Goal: Check status: Check status

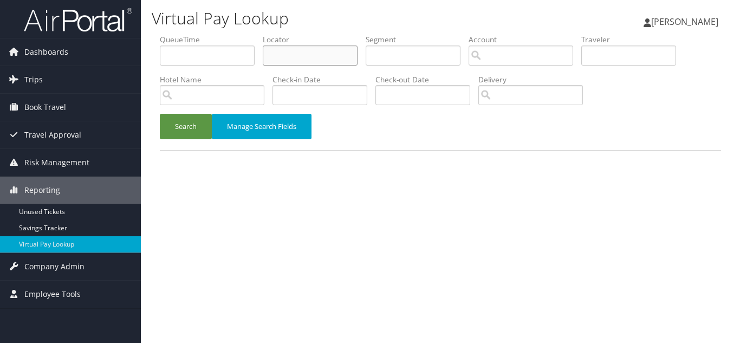
click at [298, 51] on input "text" at bounding box center [310, 55] width 95 height 20
paste input "SZVTIV"
click at [160, 114] on button "Search" at bounding box center [186, 126] width 52 height 25
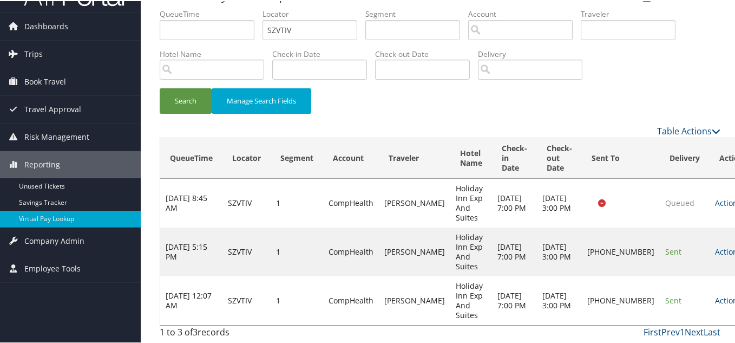
click at [715, 296] on link "Actions" at bounding box center [732, 299] width 34 height 10
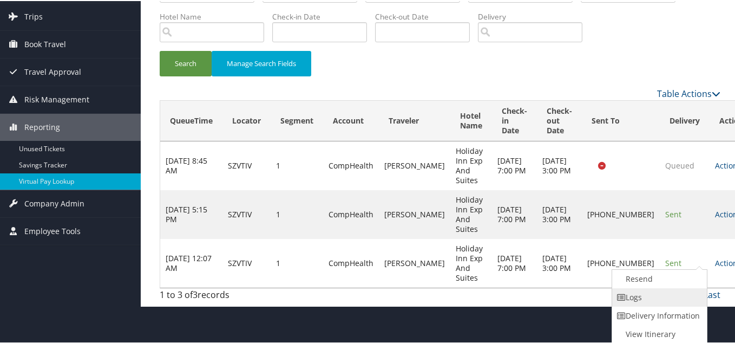
click at [647, 297] on link "Logs" at bounding box center [658, 296] width 93 height 18
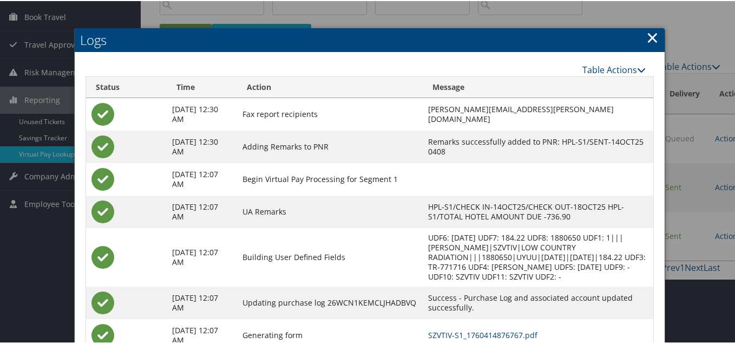
scroll to position [161, 0]
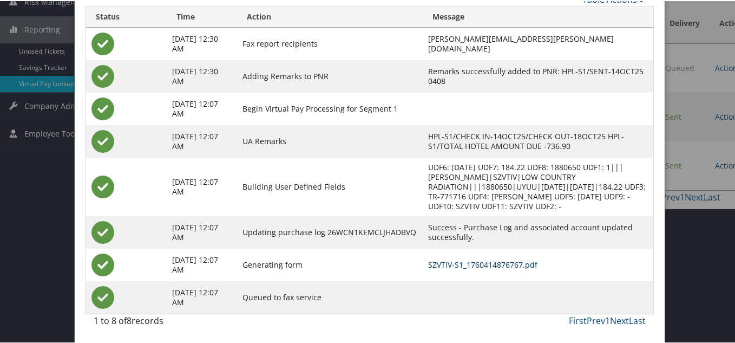
drag, startPoint x: 420, startPoint y: 261, endPoint x: 406, endPoint y: 256, distance: 15.4
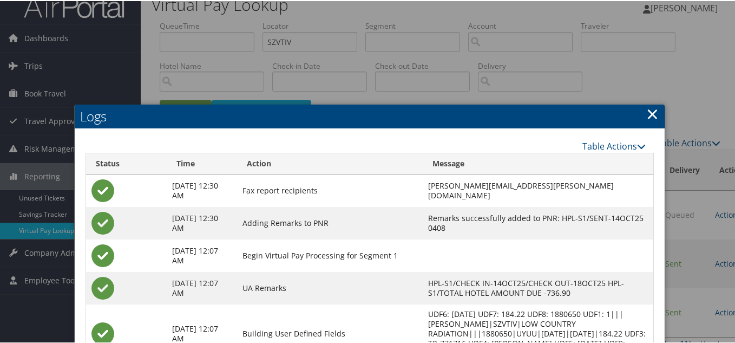
scroll to position [0, 0]
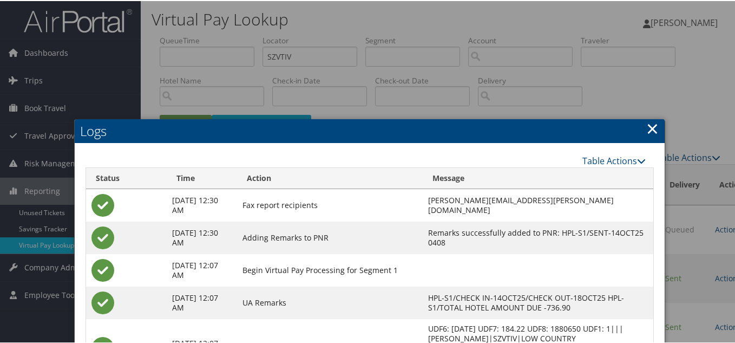
click at [650, 129] on link "×" at bounding box center [653, 127] width 12 height 22
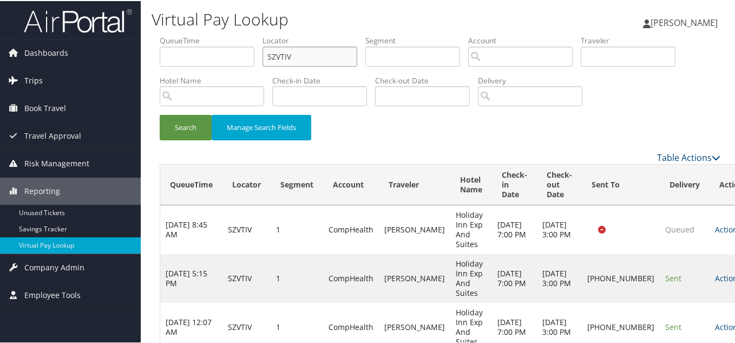
drag, startPoint x: 108, startPoint y: 77, endPoint x: 100, endPoint y: 77, distance: 7.6
click at [100, 77] on div "Dashboards AirPortal 360™ (Manager) My Travel Dashboard Trips Airtinerary® Look…" at bounding box center [370, 184] width 740 height 369
paste input "OXNRZJ"
click at [160, 114] on button "Search" at bounding box center [186, 126] width 52 height 25
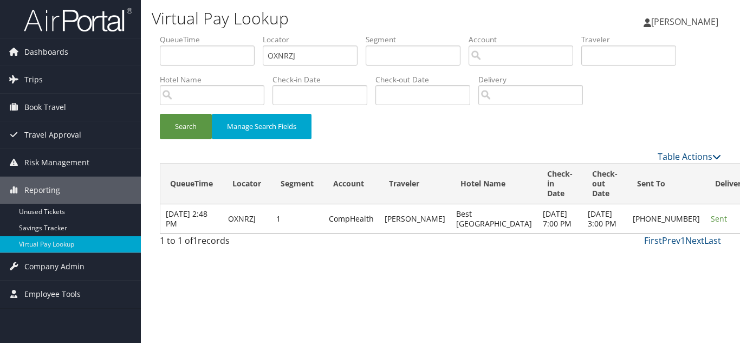
click at [649, 265] on link "Logs" at bounding box center [661, 262] width 93 height 18
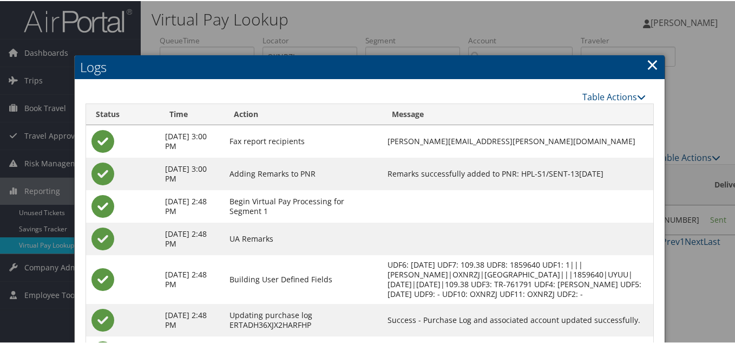
click at [652, 67] on link "×" at bounding box center [653, 64] width 12 height 22
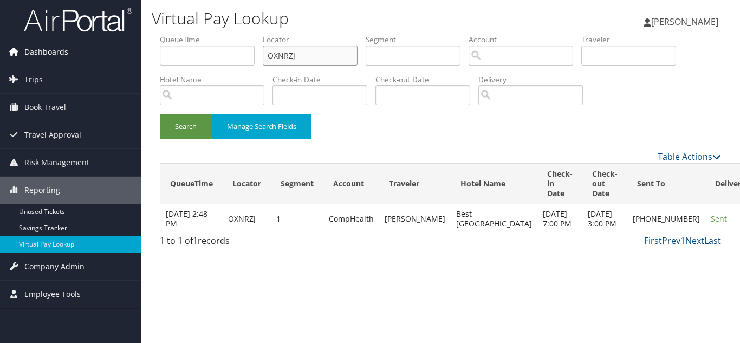
drag, startPoint x: 185, startPoint y: 62, endPoint x: 41, endPoint y: 57, distance: 143.6
click at [42, 57] on div "Dashboards AirPortal 360™ (Manager) My Travel Dashboard Trips Airtinerary® Look…" at bounding box center [370, 171] width 740 height 343
paste input "WQGYGI"
click at [160, 114] on button "Search" at bounding box center [186, 126] width 52 height 25
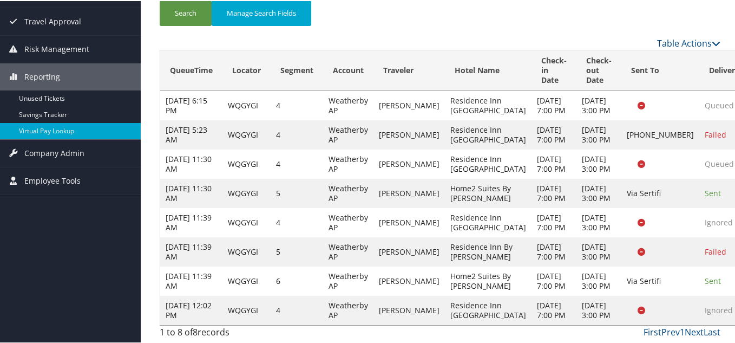
scroll to position [270, 0]
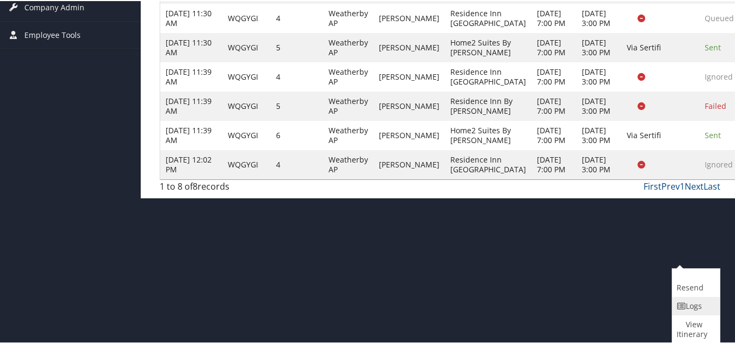
click at [703, 296] on link "Logs" at bounding box center [695, 305] width 45 height 18
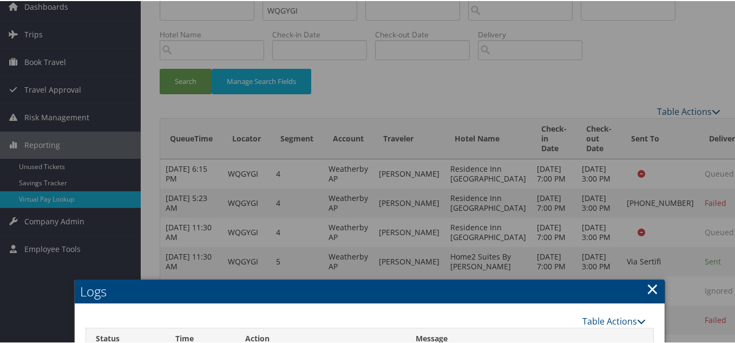
scroll to position [108, 0]
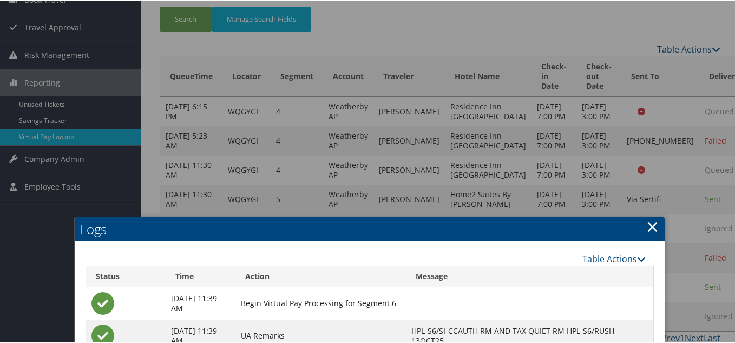
click at [648, 226] on link "×" at bounding box center [653, 225] width 12 height 22
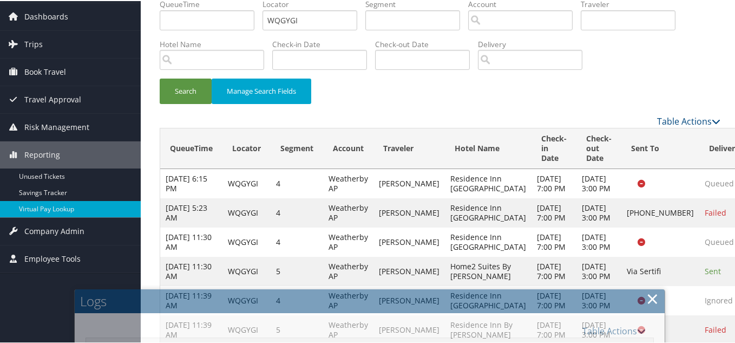
scroll to position [0, 0]
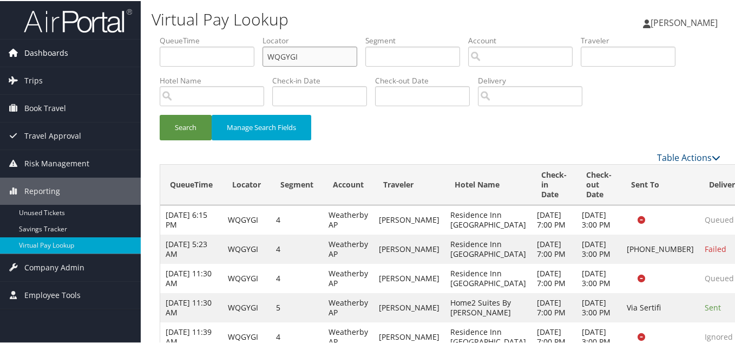
drag, startPoint x: 311, startPoint y: 60, endPoint x: 120, endPoint y: 57, distance: 191.2
click at [121, 57] on div "Dashboards AirPortal 360™ (Manager) My Travel Dashboard Trips Airtinerary® Look…" at bounding box center [370, 228] width 740 height 457
paste input "JTVTOS"
click at [160, 114] on button "Search" at bounding box center [186, 126] width 52 height 25
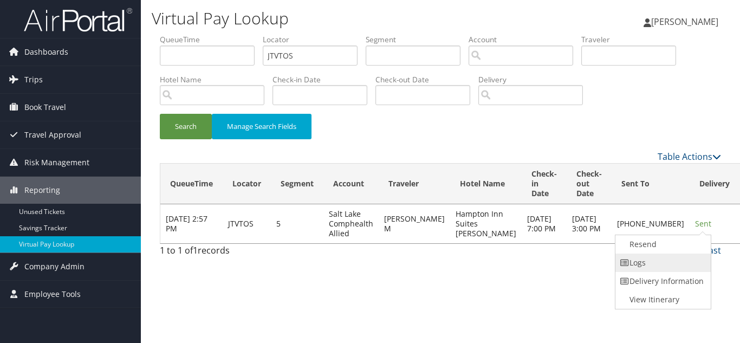
click at [666, 259] on link "Logs" at bounding box center [661, 262] width 93 height 18
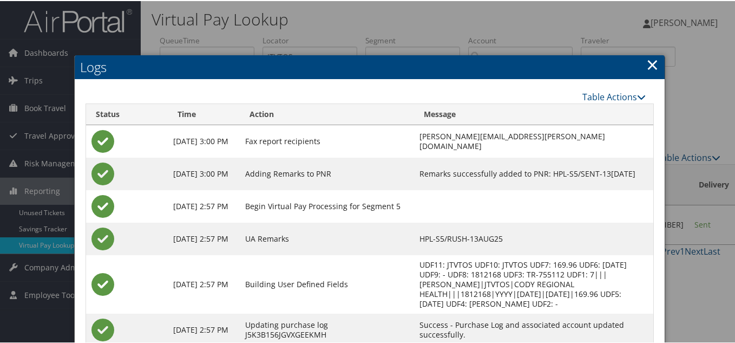
click at [651, 63] on link "×" at bounding box center [653, 64] width 12 height 22
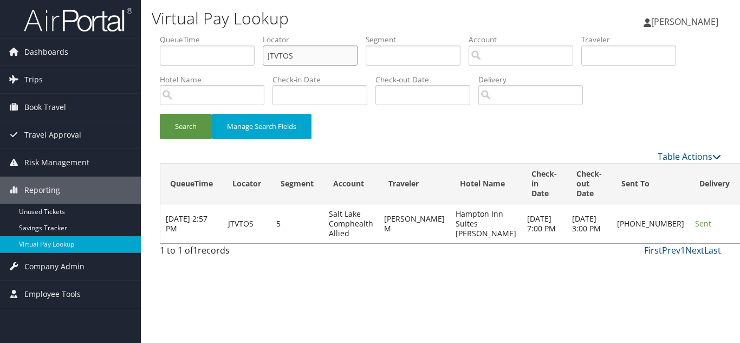
drag, startPoint x: 185, startPoint y: 39, endPoint x: 108, endPoint y: 19, distance: 79.5
click at [110, 19] on div "Dashboards AirPortal 360™ (Manager) My Travel Dashboard Trips Airtinerary® Look…" at bounding box center [370, 171] width 740 height 343
paste input "UNUSUJ"
click at [160, 114] on button "Search" at bounding box center [186, 126] width 52 height 25
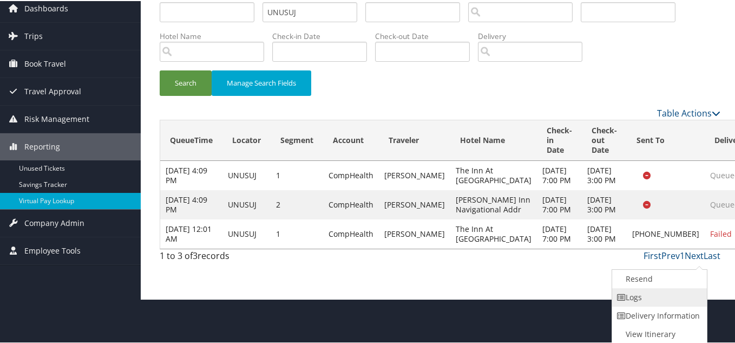
click at [662, 296] on link "Logs" at bounding box center [658, 296] width 93 height 18
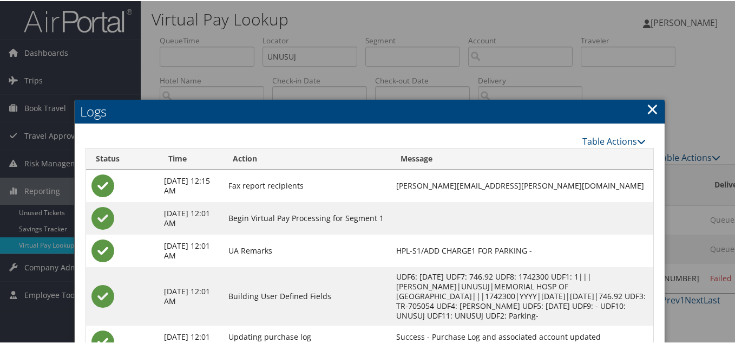
click at [648, 108] on link "×" at bounding box center [653, 108] width 12 height 22
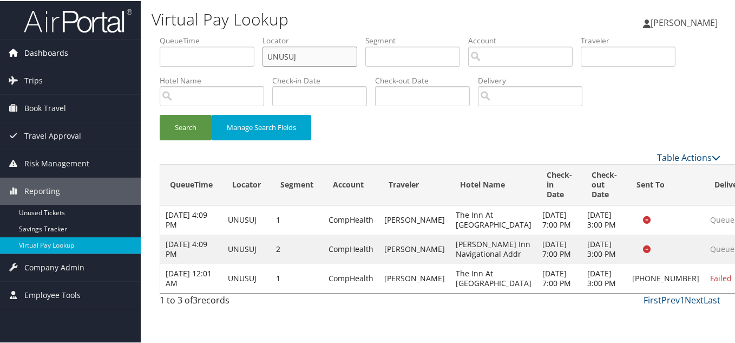
drag, startPoint x: 133, startPoint y: 61, endPoint x: 26, endPoint y: 61, distance: 107.2
click at [26, 61] on div "Dashboards AirPortal 360™ (Manager) My Travel Dashboard Trips Airtinerary® Look…" at bounding box center [370, 171] width 740 height 343
paste input "LCPIBB"
type input "LCPIBB"
click at [160, 114] on button "Search" at bounding box center [186, 126] width 52 height 25
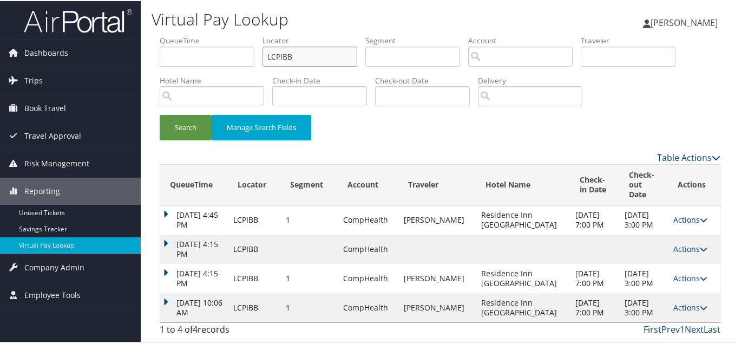
scroll to position [17, 0]
click at [681, 307] on link "Actions" at bounding box center [691, 306] width 34 height 10
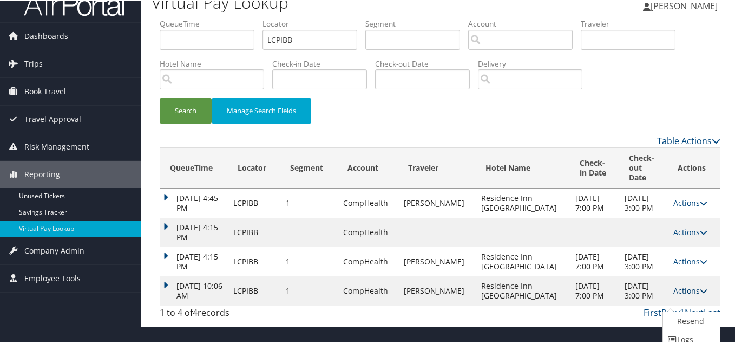
scroll to position [50, 0]
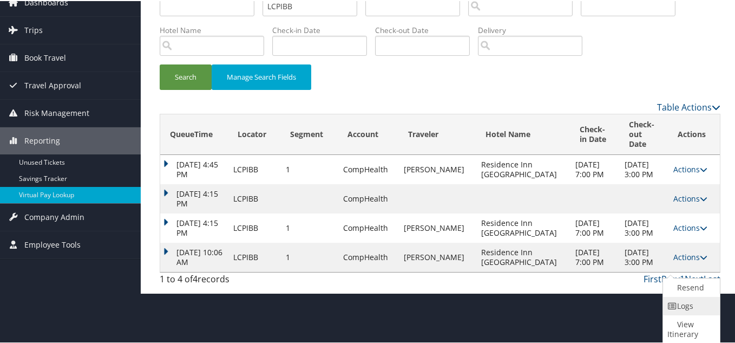
click at [684, 303] on link "Logs" at bounding box center [690, 305] width 54 height 18
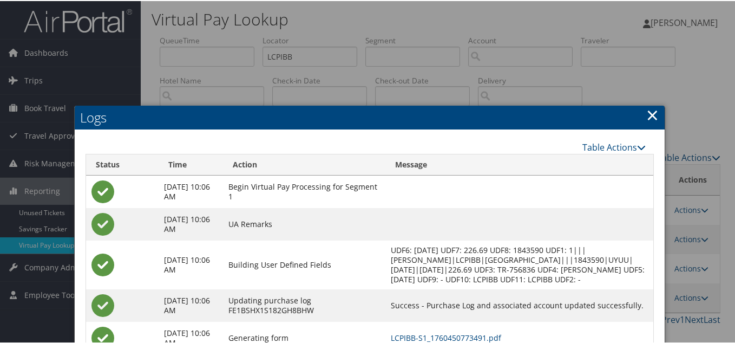
scroll to position [115, 0]
